Goal: Transaction & Acquisition: Purchase product/service

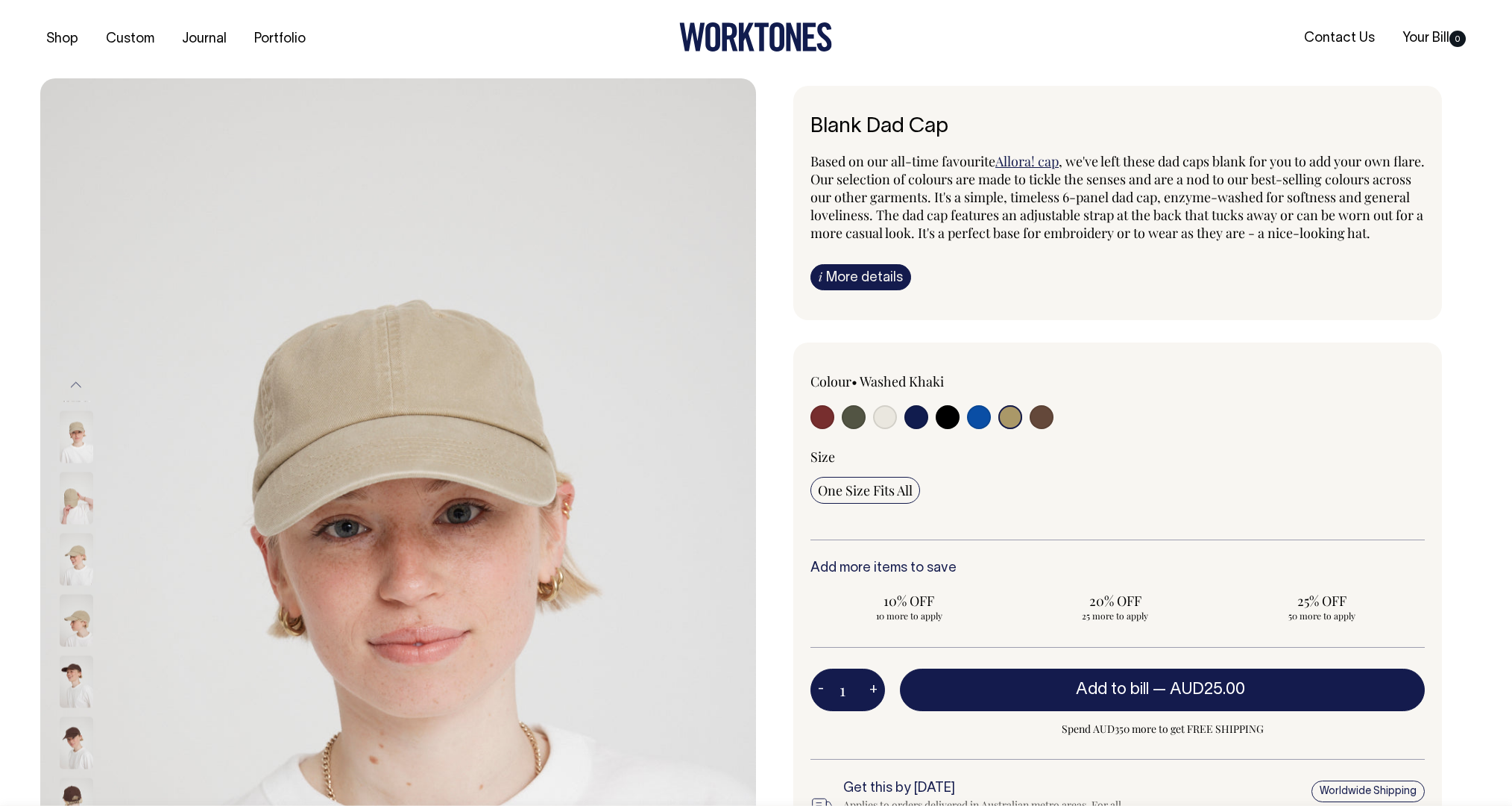
select select "Washed Khaki"
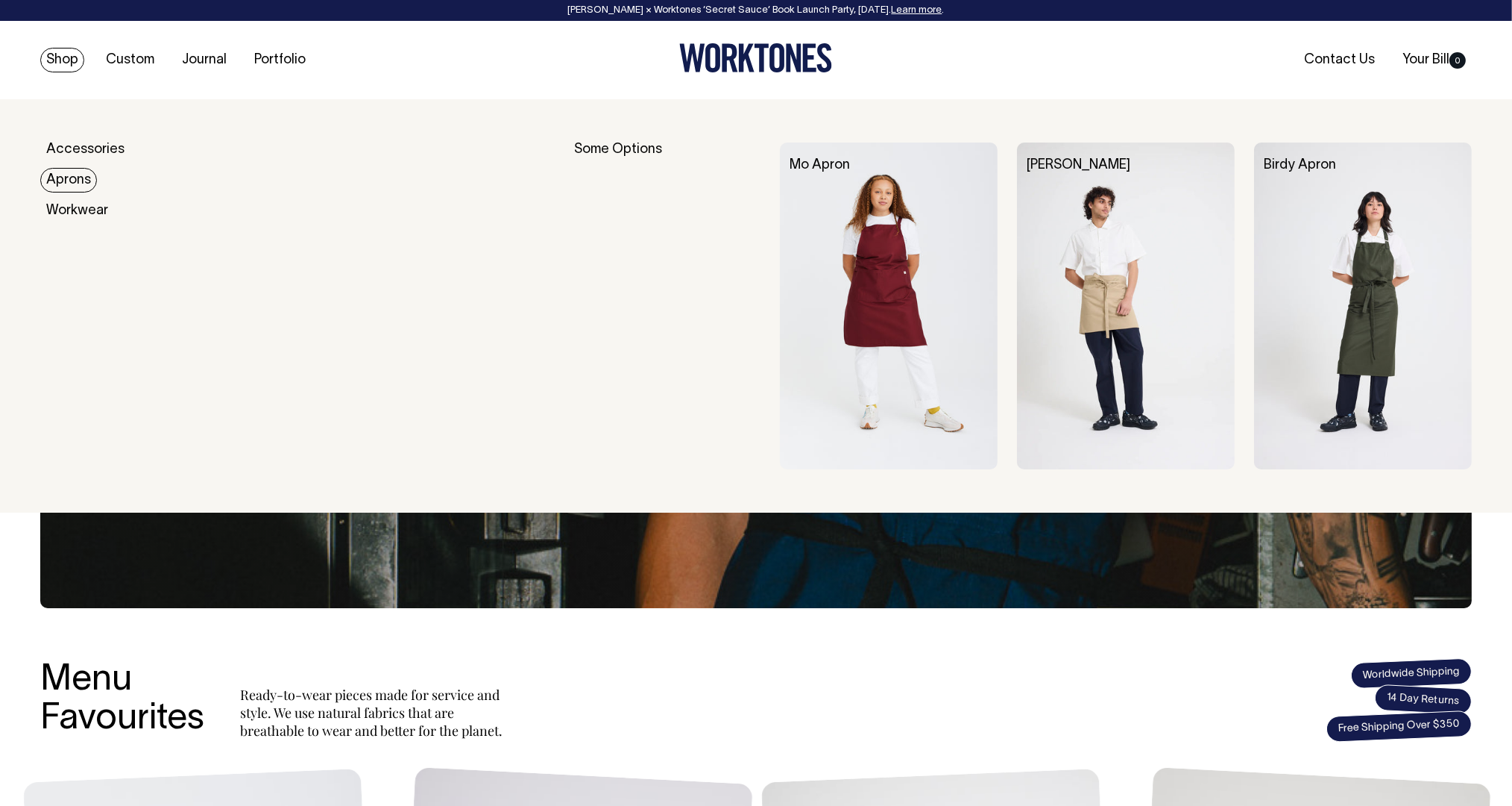
drag, startPoint x: 72, startPoint y: 178, endPoint x: 65, endPoint y: 177, distance: 7.1
click at [71, 178] on link "Aprons" at bounding box center [69, 180] width 57 height 25
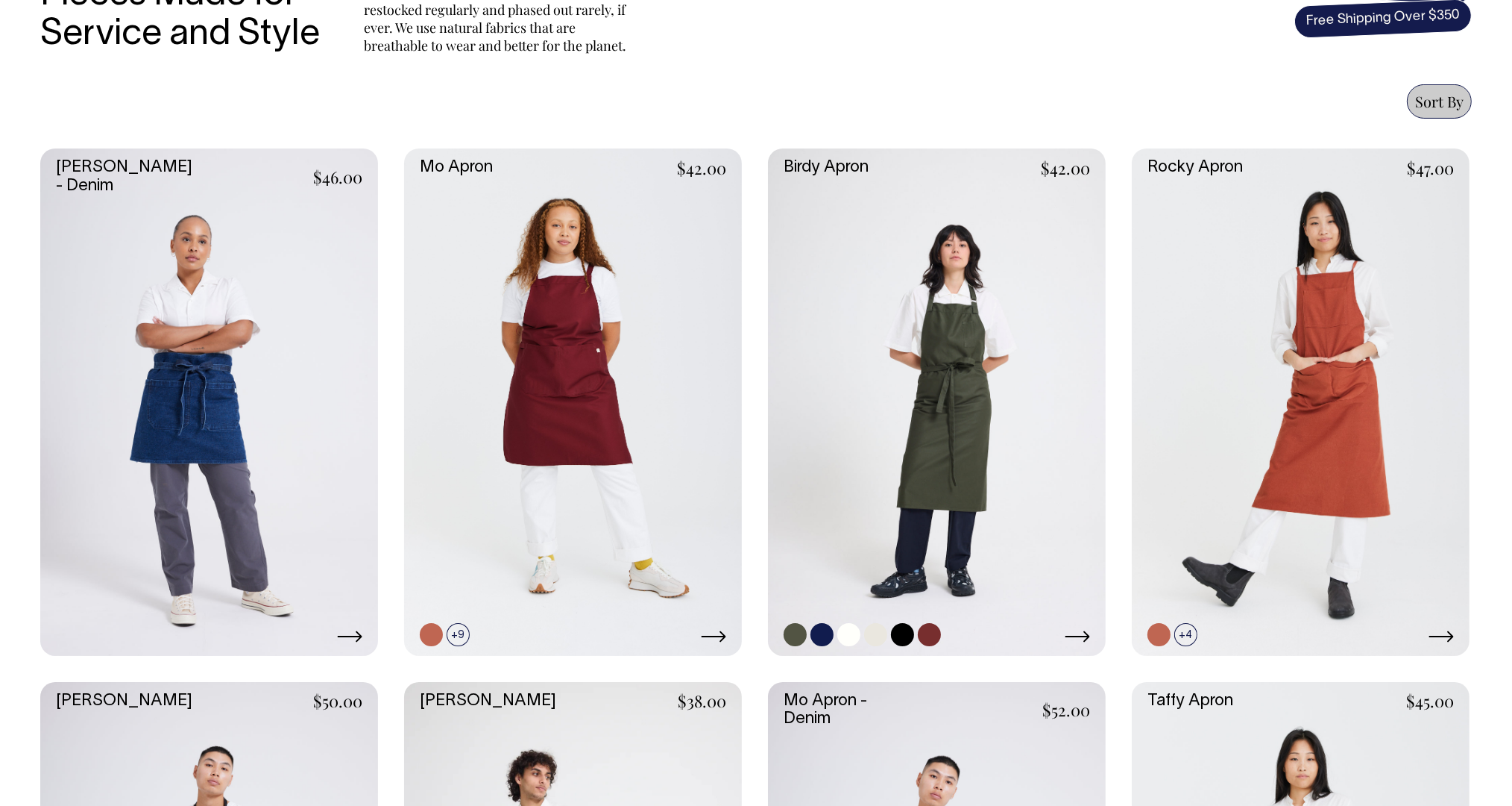
scroll to position [594, 0]
click at [902, 298] on link at bounding box center [937, 403] width 338 height 508
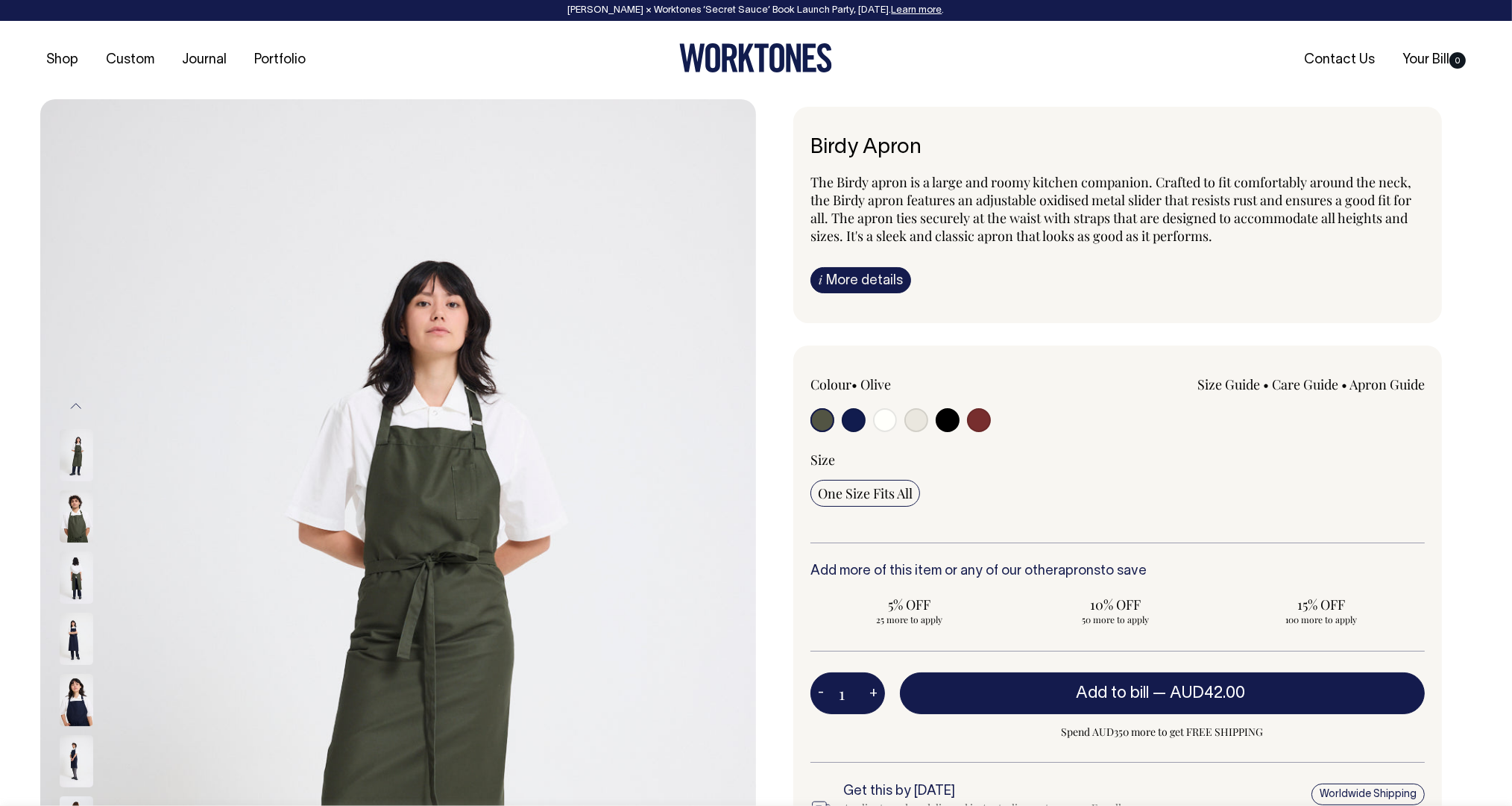
click at [876, 265] on div "The Birdy apron is a large and roomy kitchen companion. Crafted to fit comforta…" at bounding box center [1117, 233] width 614 height 120
click at [876, 272] on link "i More details" at bounding box center [861, 279] width 101 height 26
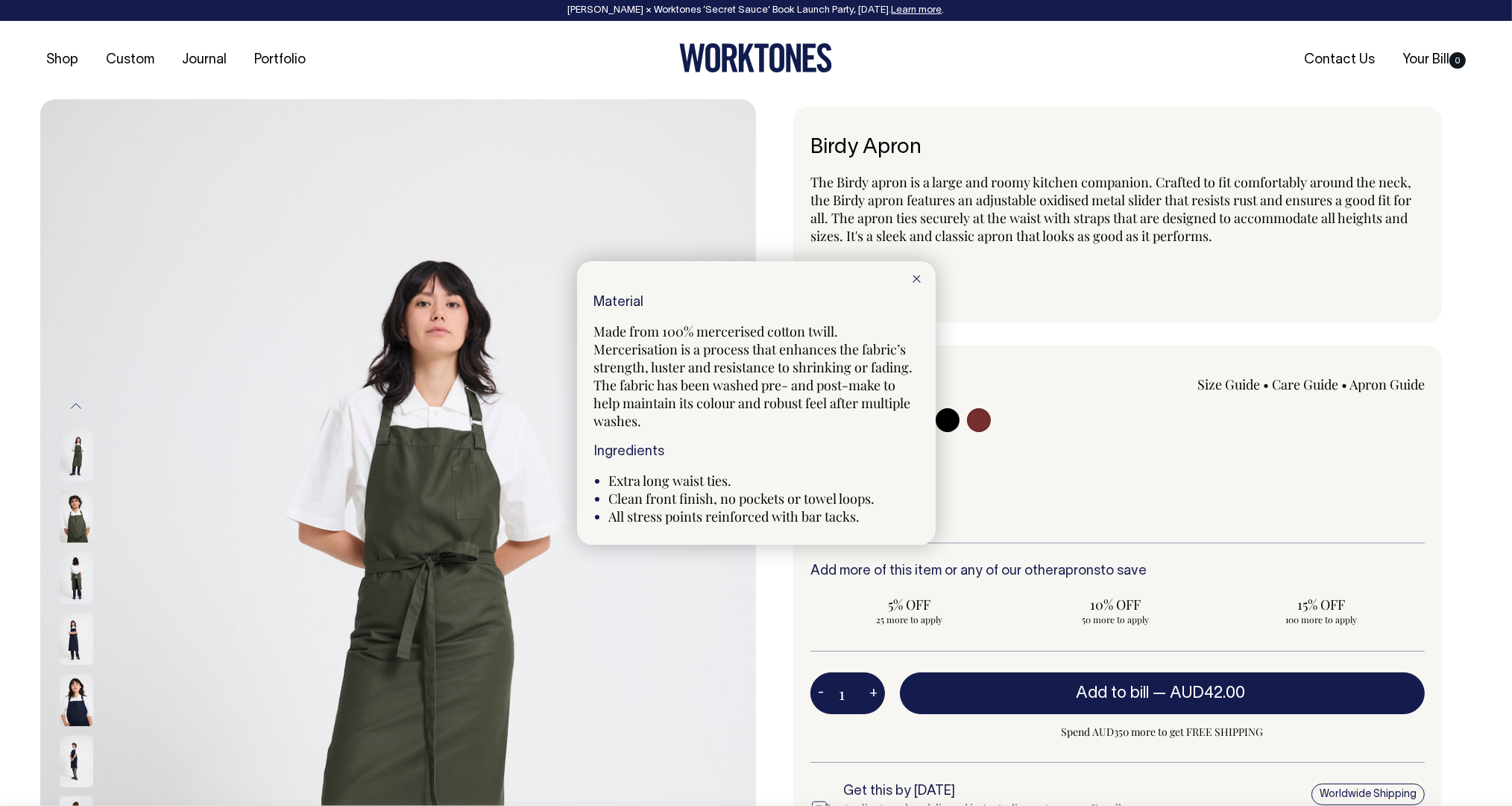
click at [915, 280] on line at bounding box center [916, 278] width 7 height 7
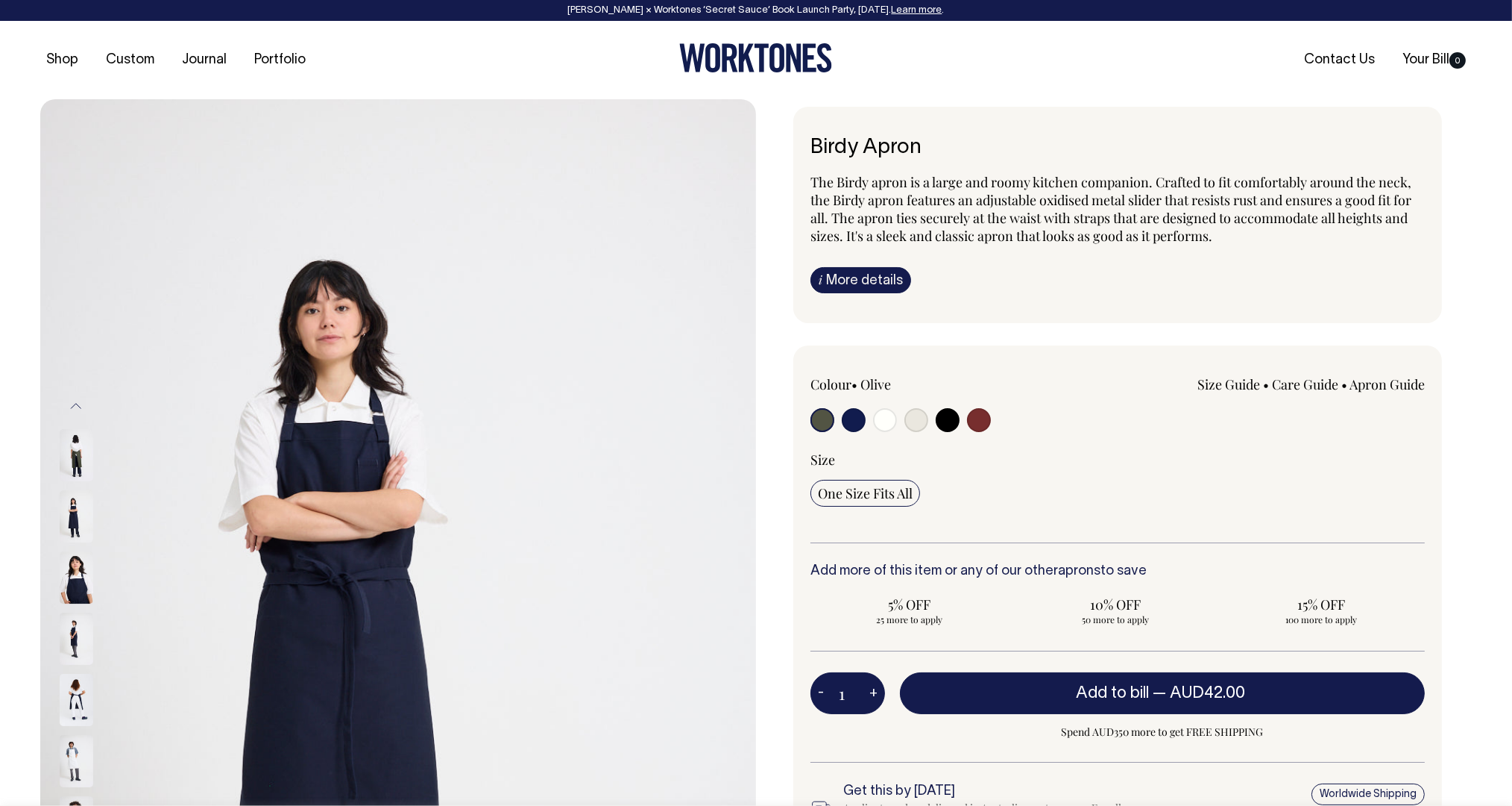
scroll to position [1, 0]
